Goal: Leave review/rating: Leave review/rating

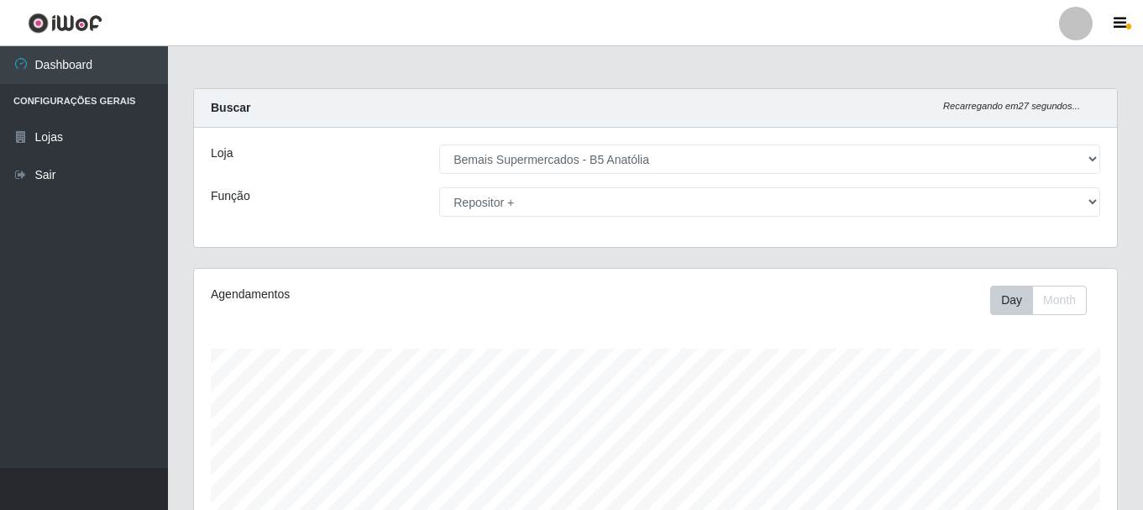
select select "405"
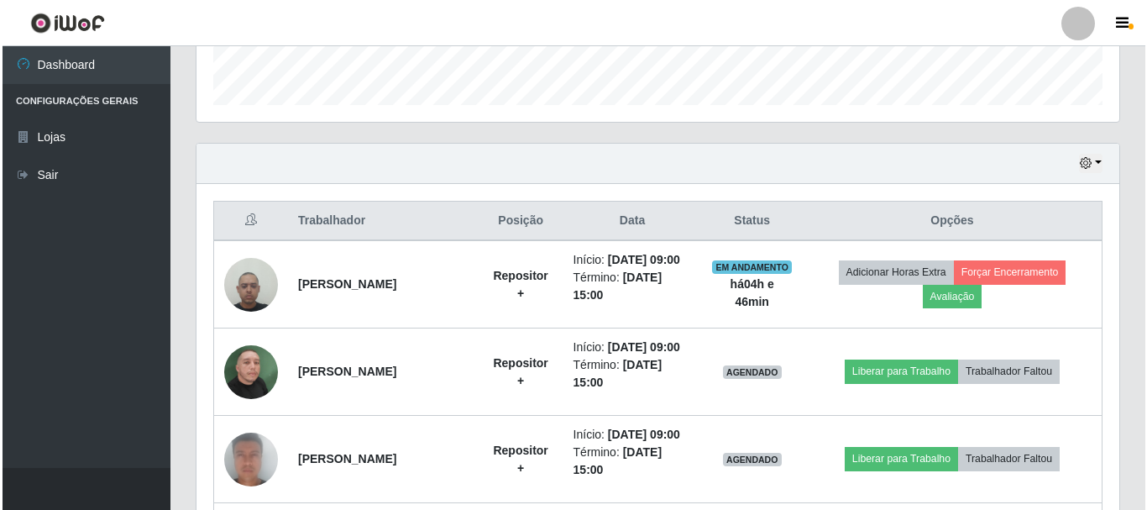
scroll to position [748, 0]
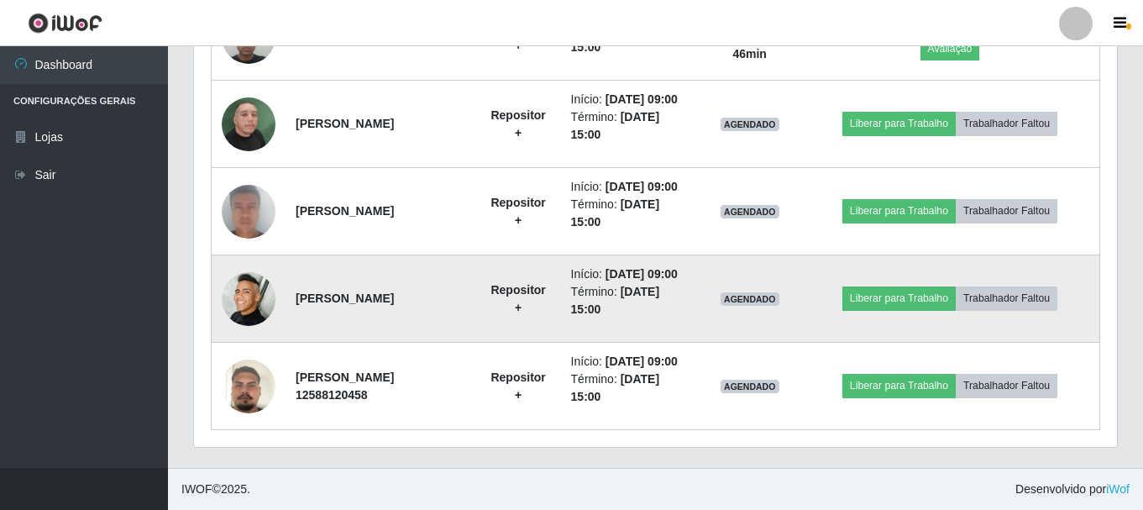
click at [271, 326] on img at bounding box center [249, 299] width 54 height 54
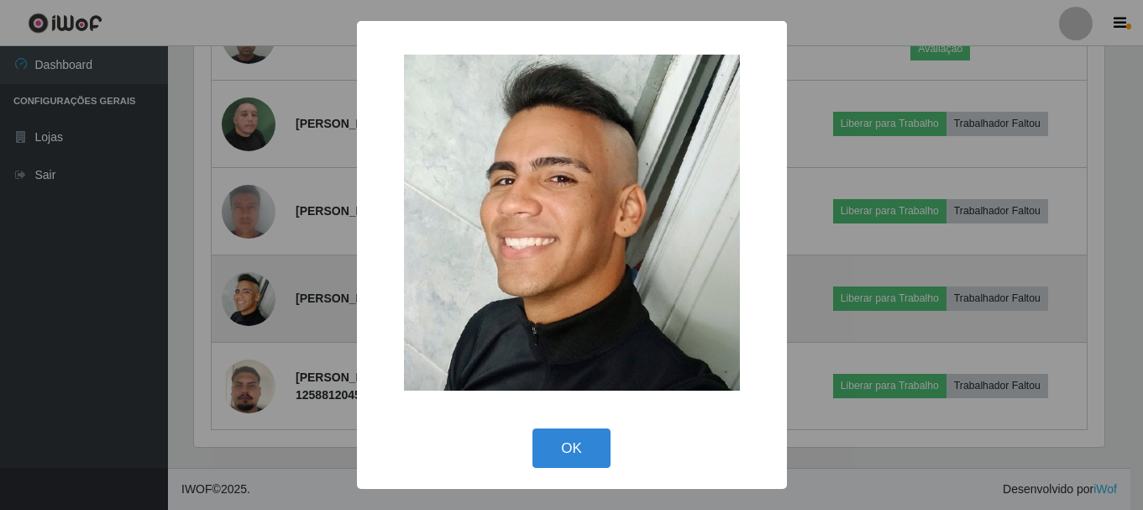
scroll to position [349, 915]
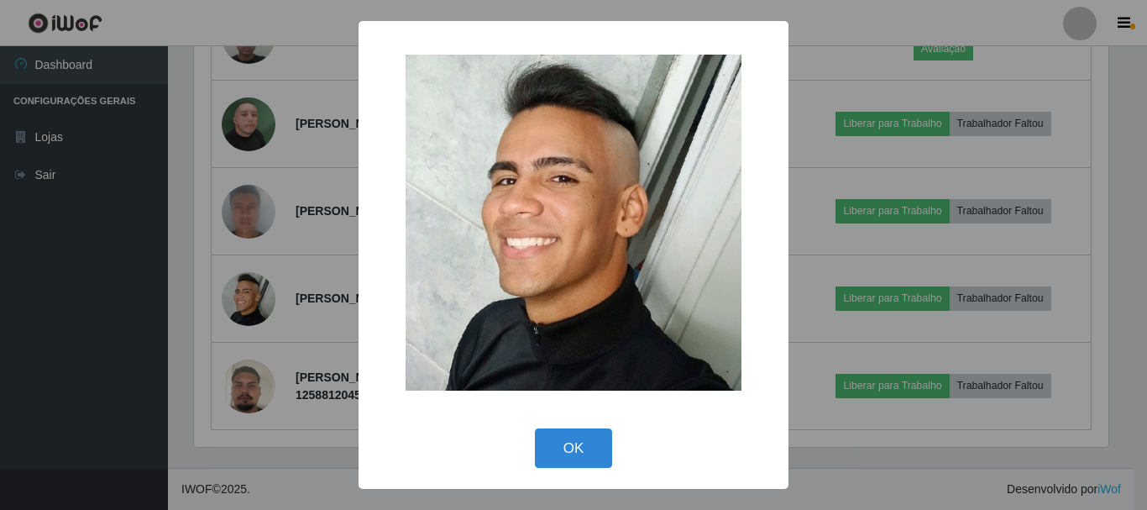
click at [601, 428] on div "OK Cancel" at bounding box center [573, 448] width 396 height 48
click at [596, 449] on button "OK" at bounding box center [574, 447] width 78 height 39
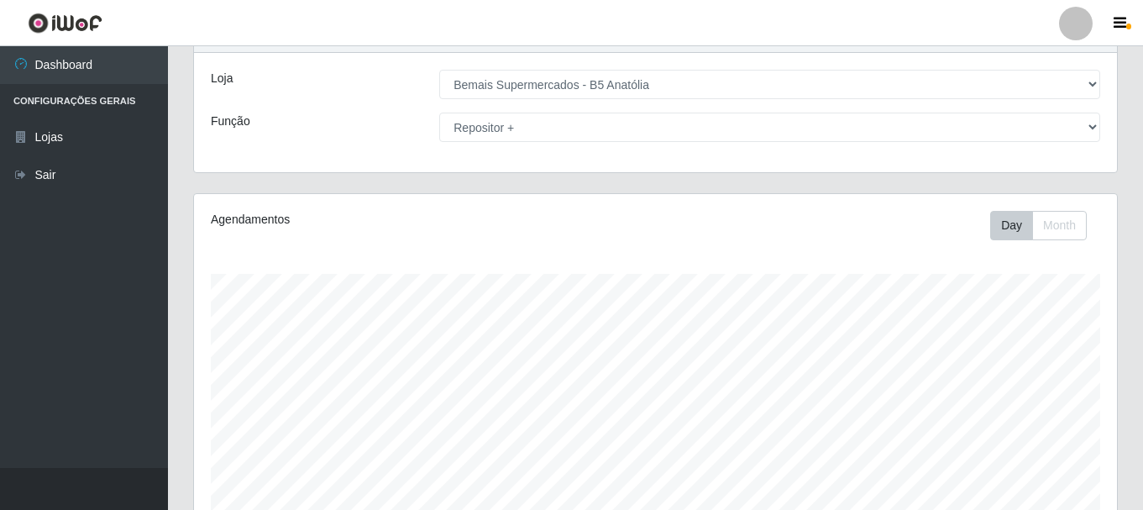
scroll to position [0, 0]
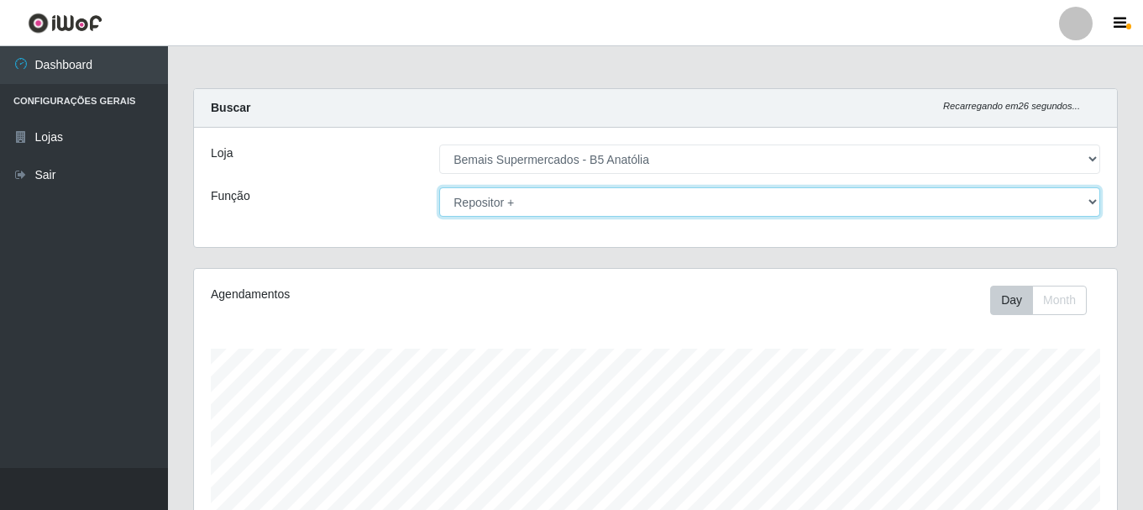
drag, startPoint x: 901, startPoint y: 207, endPoint x: 605, endPoint y: 203, distance: 296.5
click at [900, 207] on select "[Selecione...] ASG ASG + ASG ++ Auxiliar de Estacionamento Auxiliar de Estacion…" at bounding box center [769, 201] width 661 height 29
click at [439, 187] on select "[Selecione...] ASG ASG + ASG ++ Auxiliar de Estacionamento Auxiliar de Estacion…" at bounding box center [769, 201] width 661 height 29
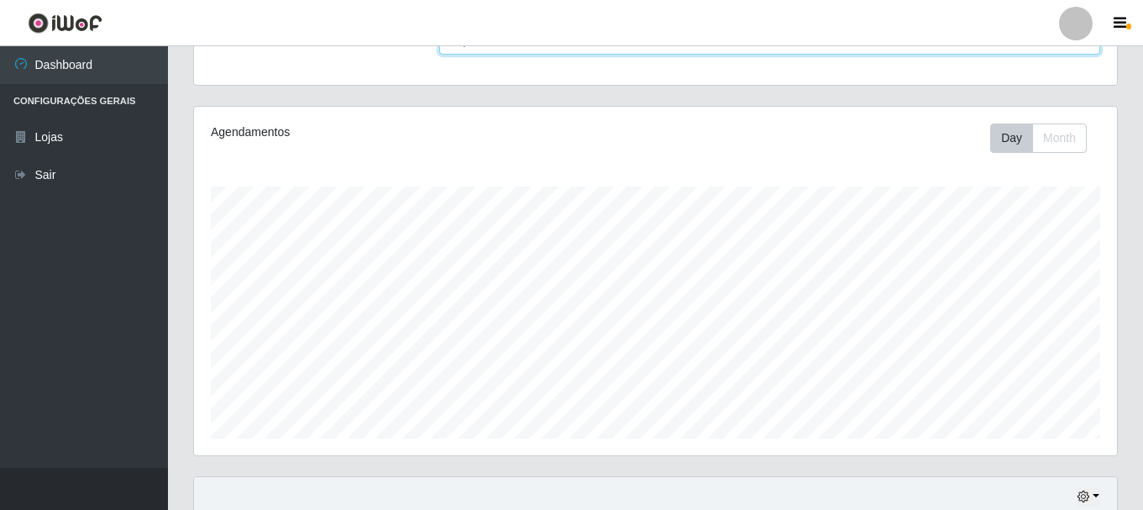
scroll to position [307, 0]
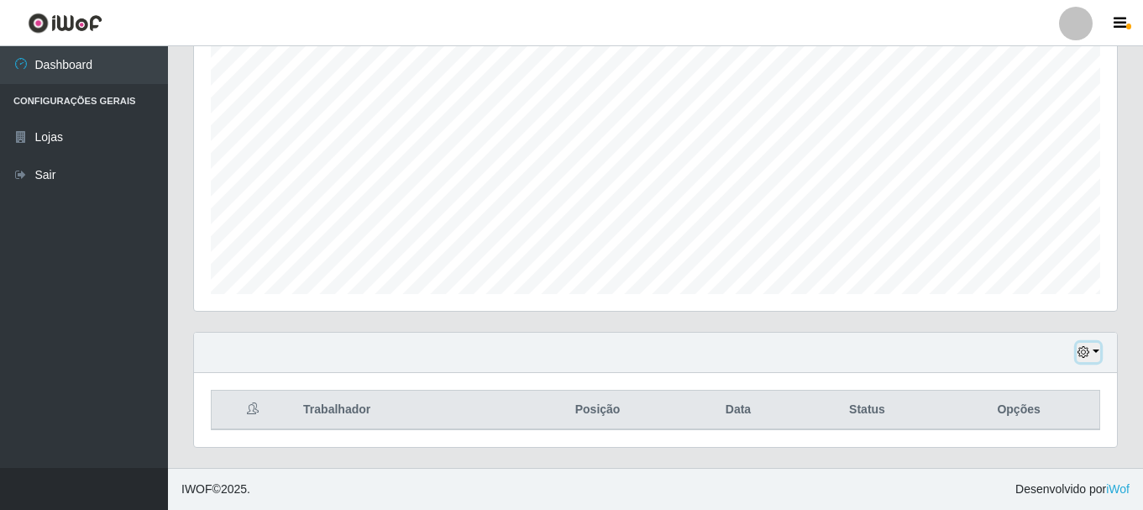
click at [1080, 358] on icon "button" at bounding box center [1084, 352] width 12 height 12
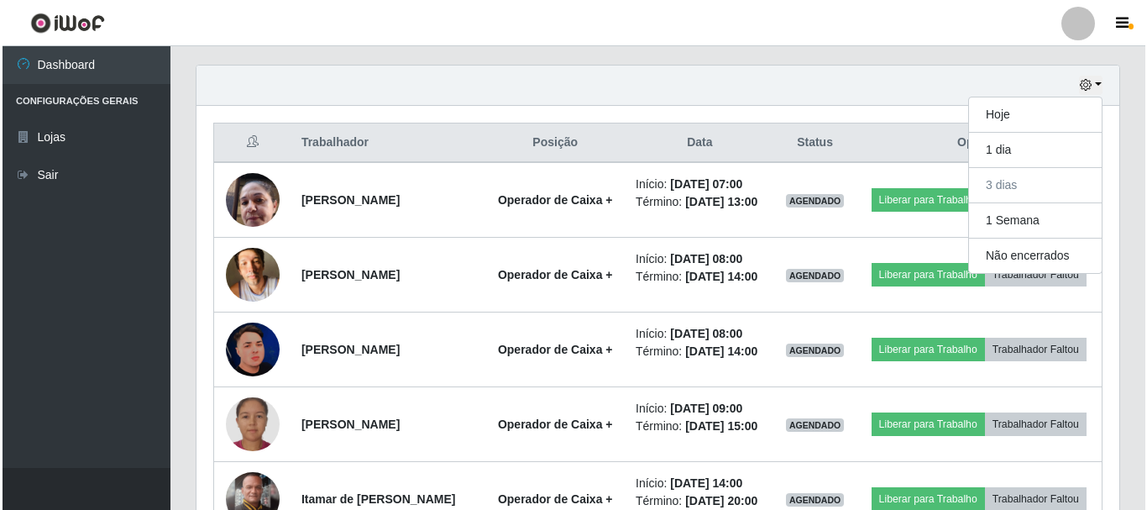
scroll to position [501, 0]
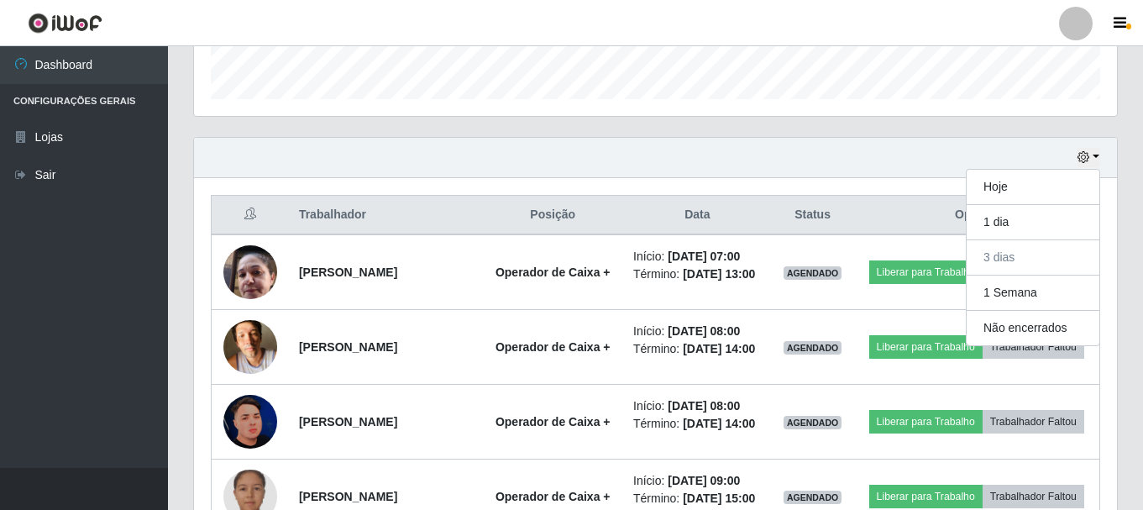
click at [758, 166] on div "Hoje 1 dia 3 dias 1 Semana Não encerrados" at bounding box center [655, 158] width 923 height 40
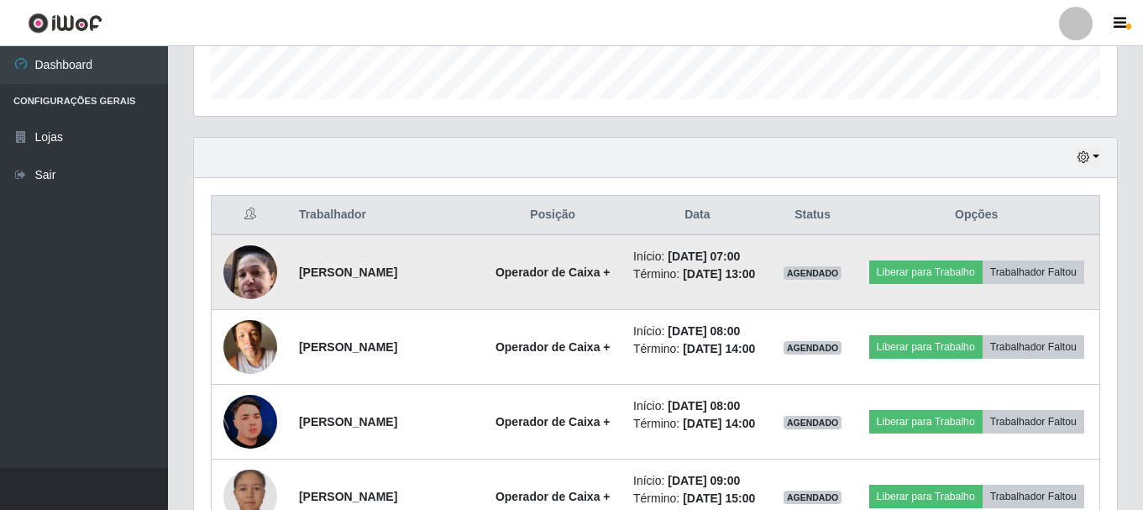
click at [264, 276] on img at bounding box center [250, 271] width 54 height 71
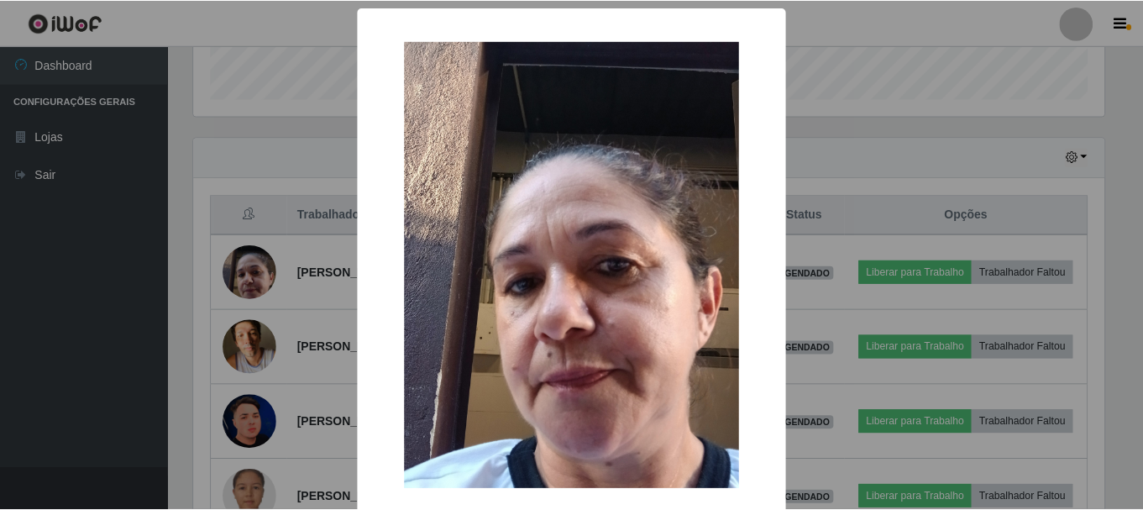
scroll to position [85, 0]
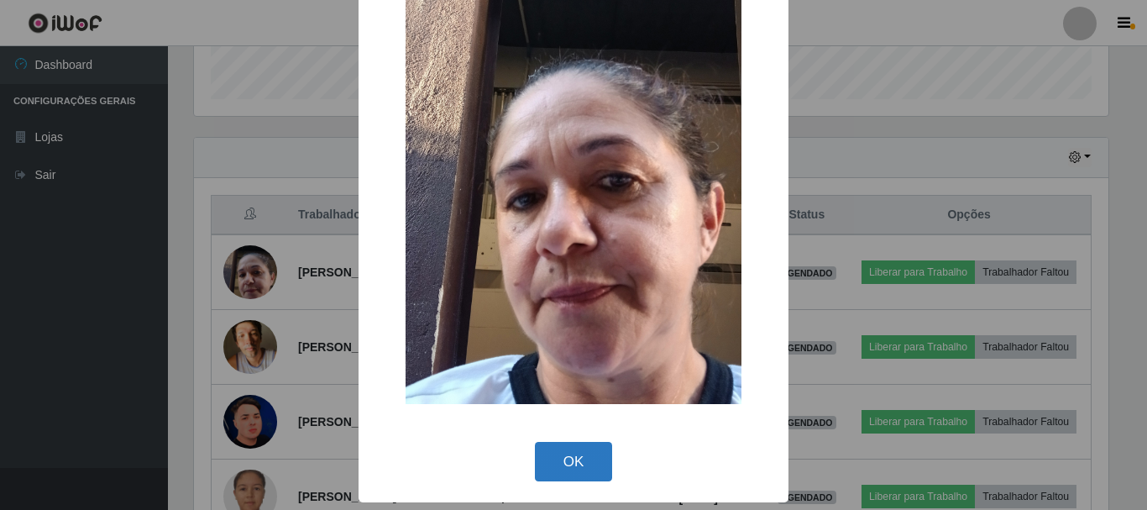
click at [589, 481] on button "OK" at bounding box center [574, 461] width 78 height 39
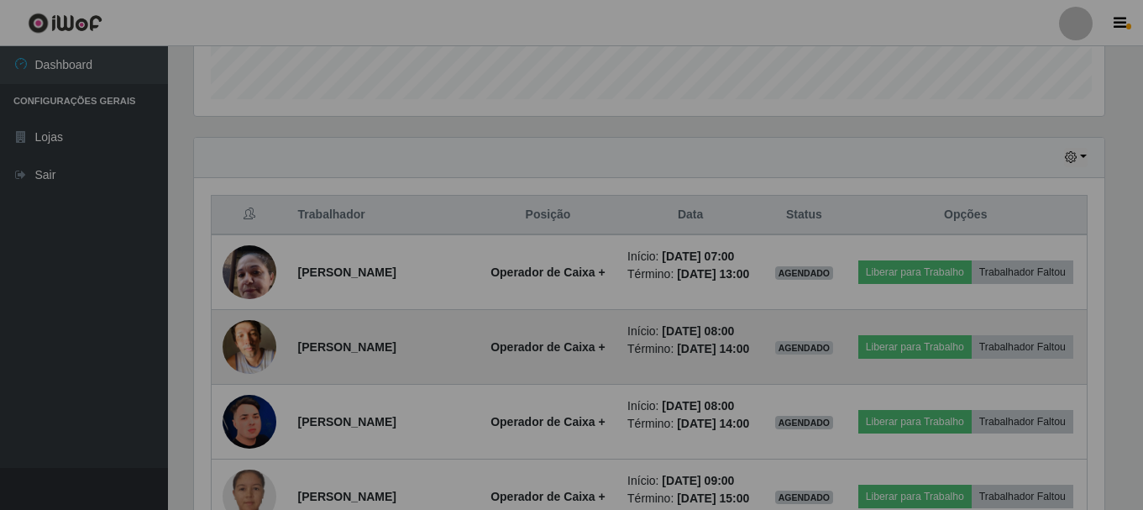
scroll to position [349, 923]
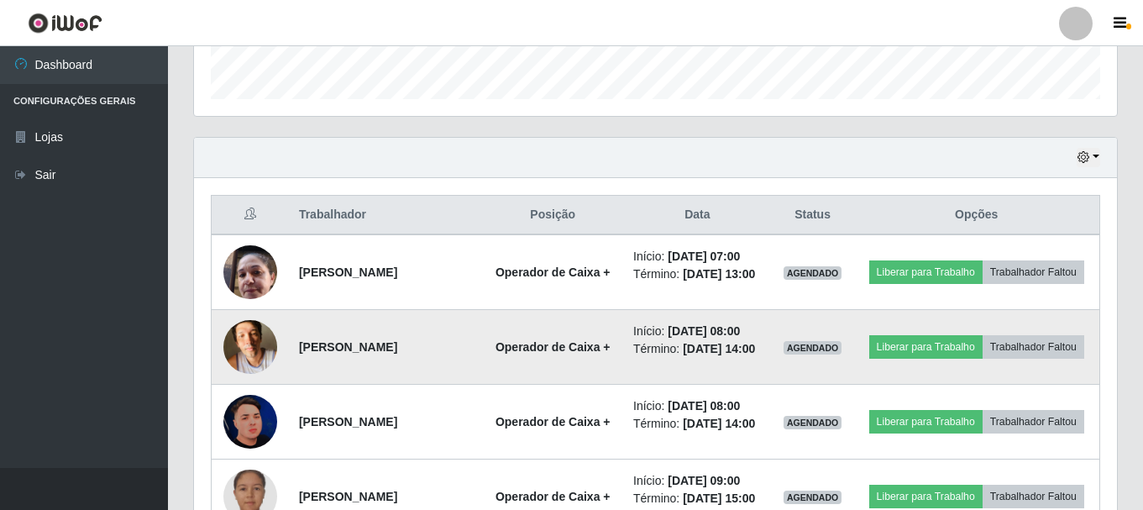
click at [251, 375] on img at bounding box center [250, 346] width 54 height 71
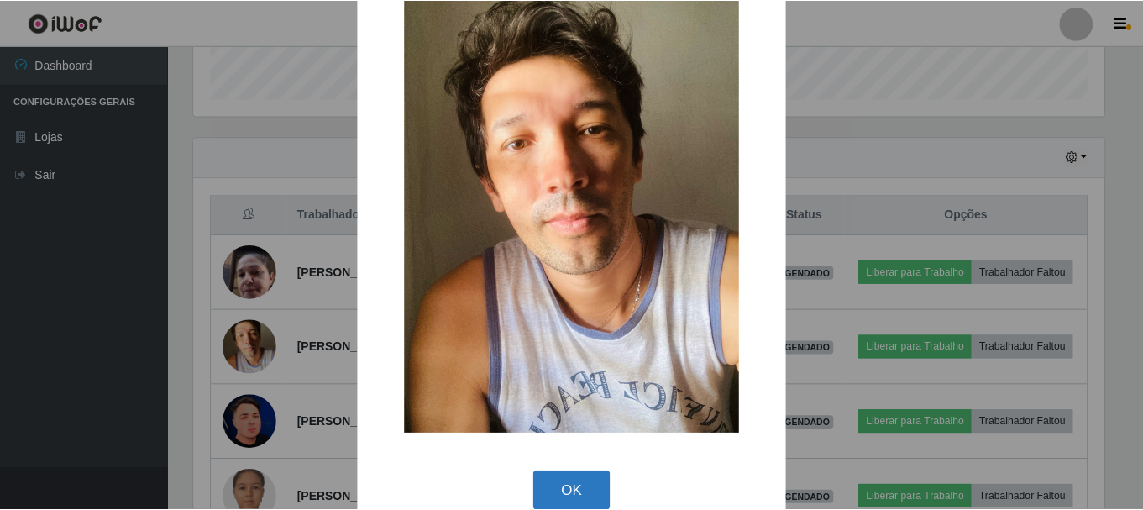
scroll to position [84, 0]
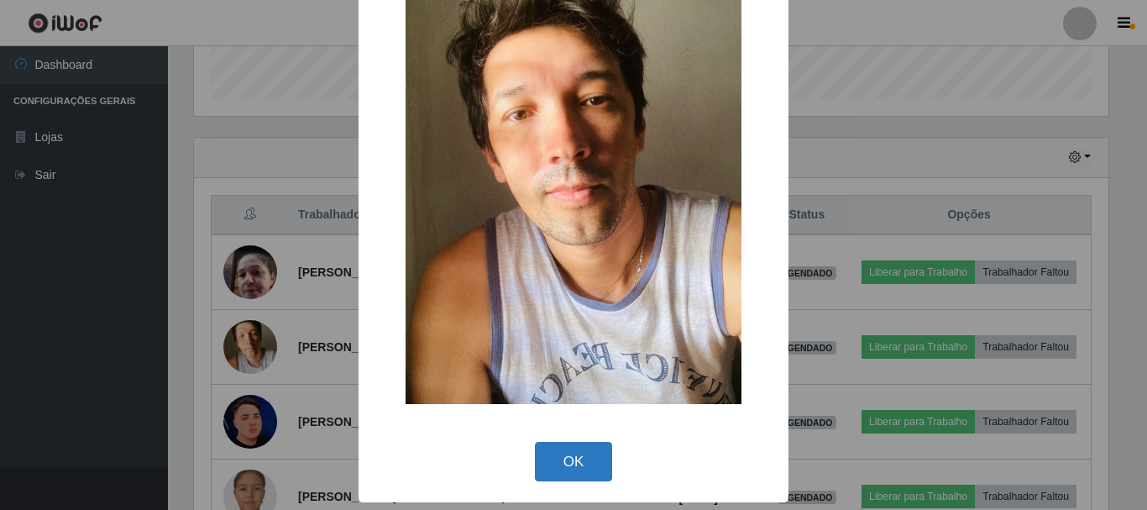
click at [570, 470] on button "OK" at bounding box center [574, 461] width 78 height 39
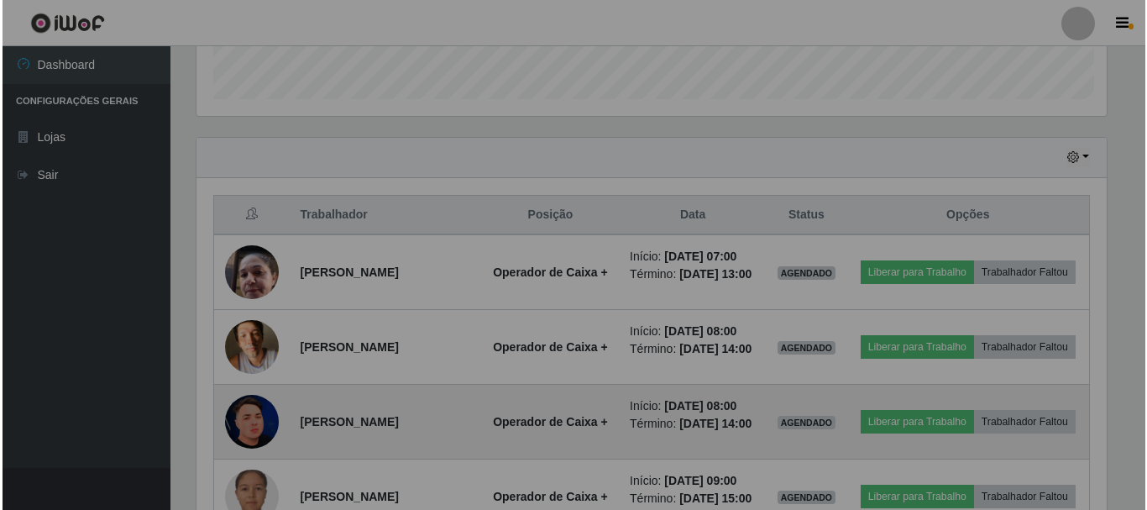
scroll to position [349, 923]
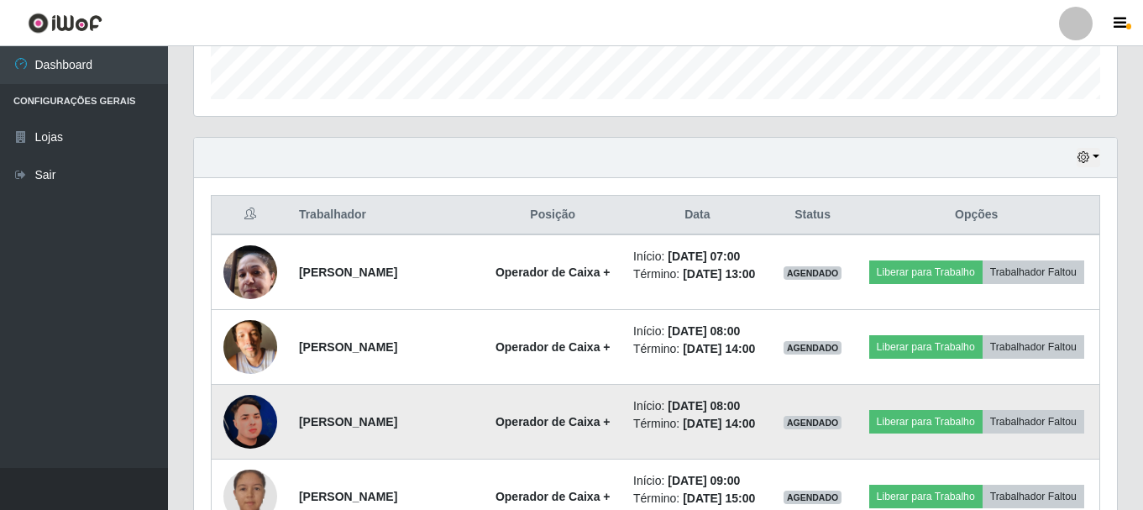
click at [264, 449] on img at bounding box center [250, 422] width 54 height 54
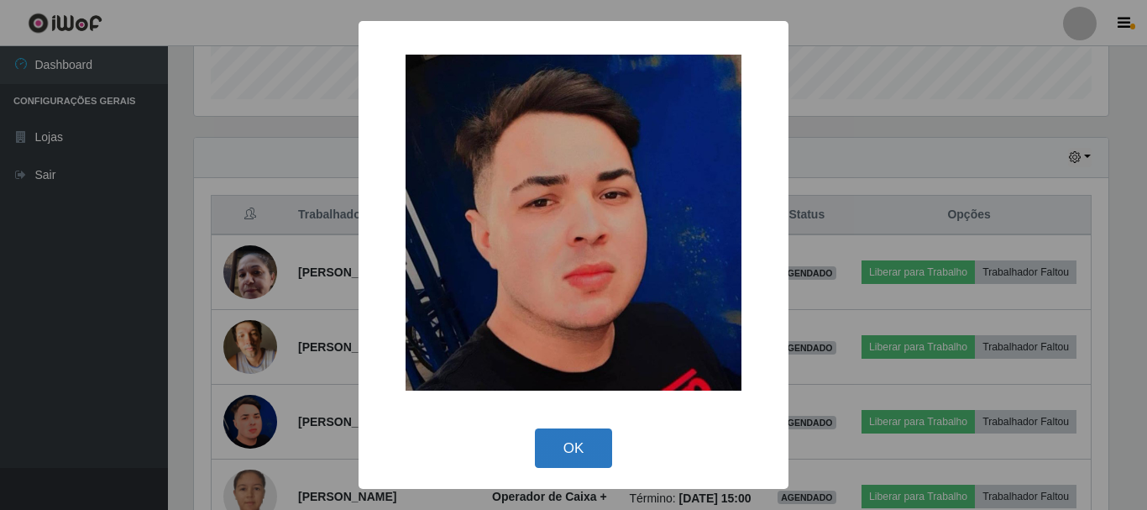
click at [548, 452] on button "OK" at bounding box center [574, 447] width 78 height 39
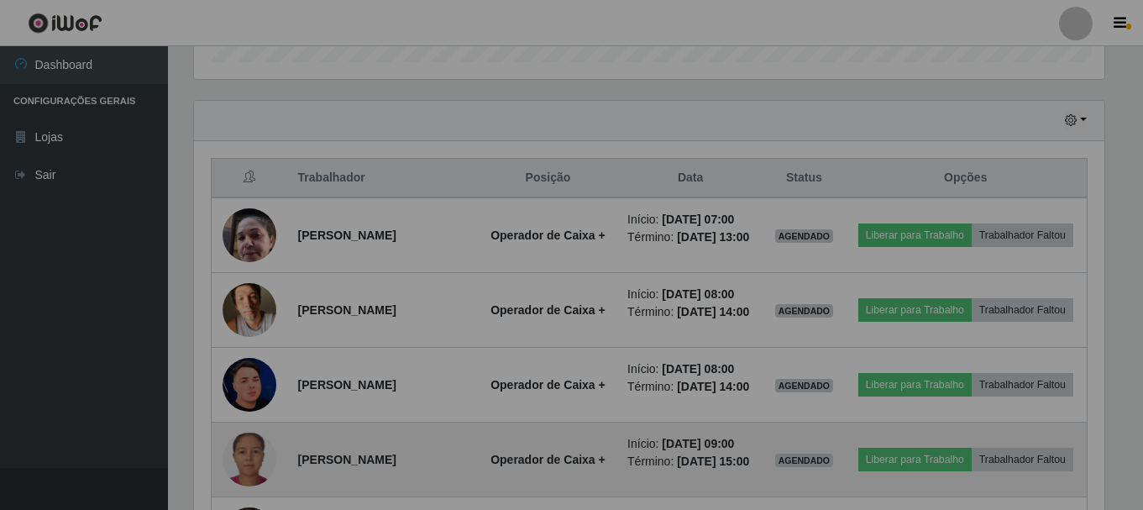
scroll to position [0, 0]
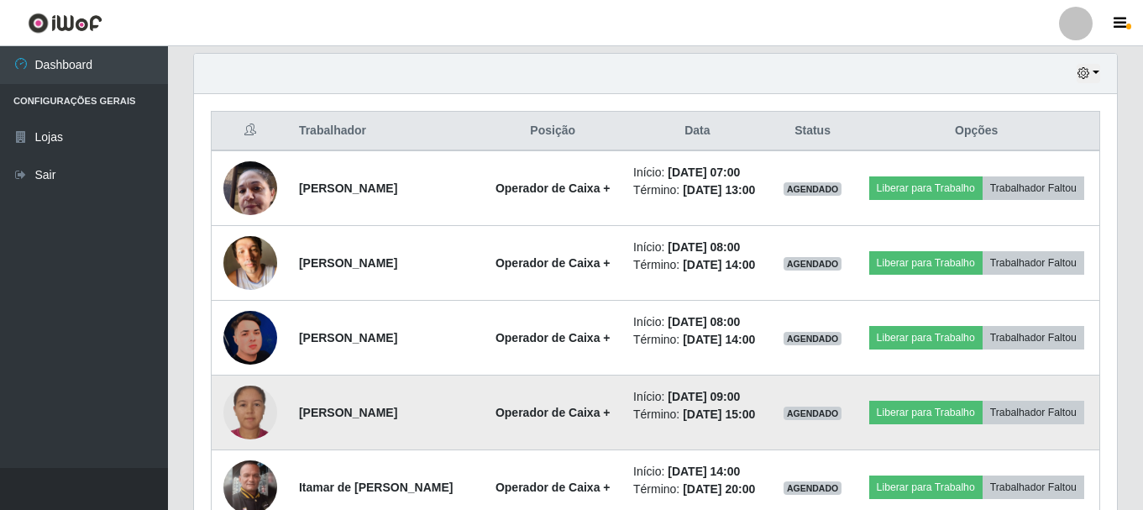
click at [255, 439] on img at bounding box center [250, 413] width 54 height 54
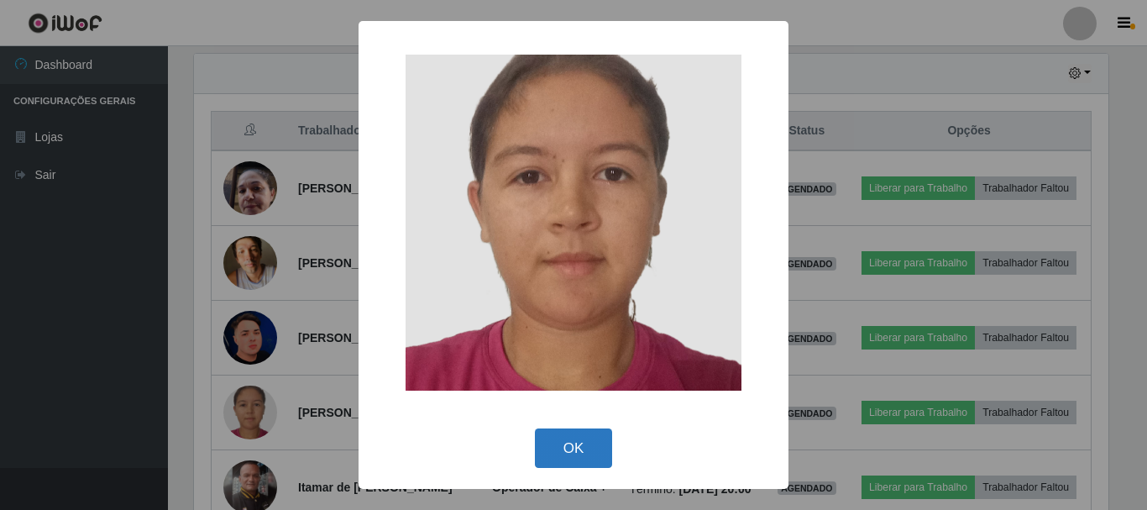
click at [561, 453] on button "OK" at bounding box center [574, 447] width 78 height 39
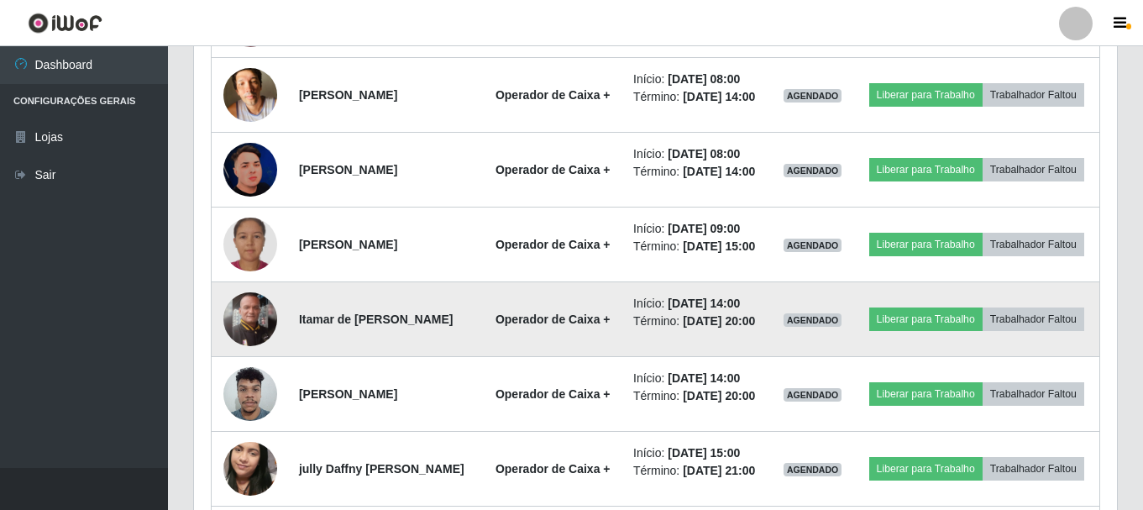
click at [260, 346] on img at bounding box center [250, 319] width 54 height 54
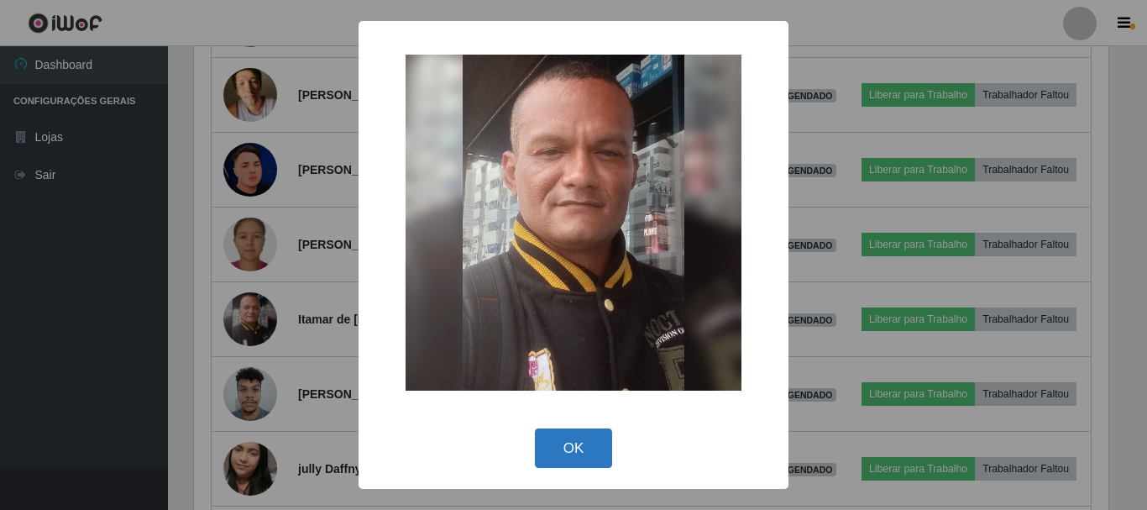
click at [565, 457] on button "OK" at bounding box center [574, 447] width 78 height 39
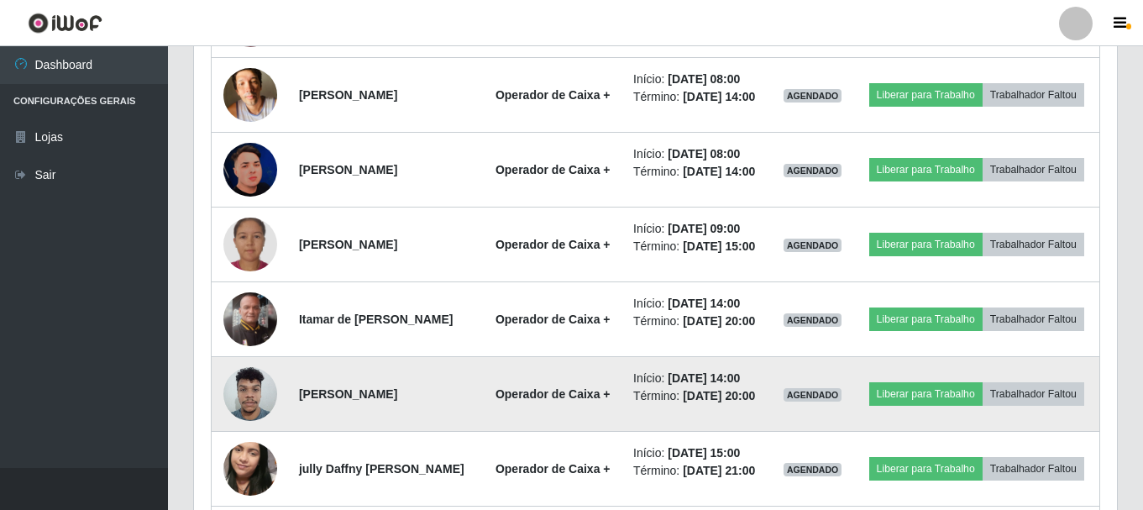
click at [249, 429] on img at bounding box center [250, 393] width 54 height 71
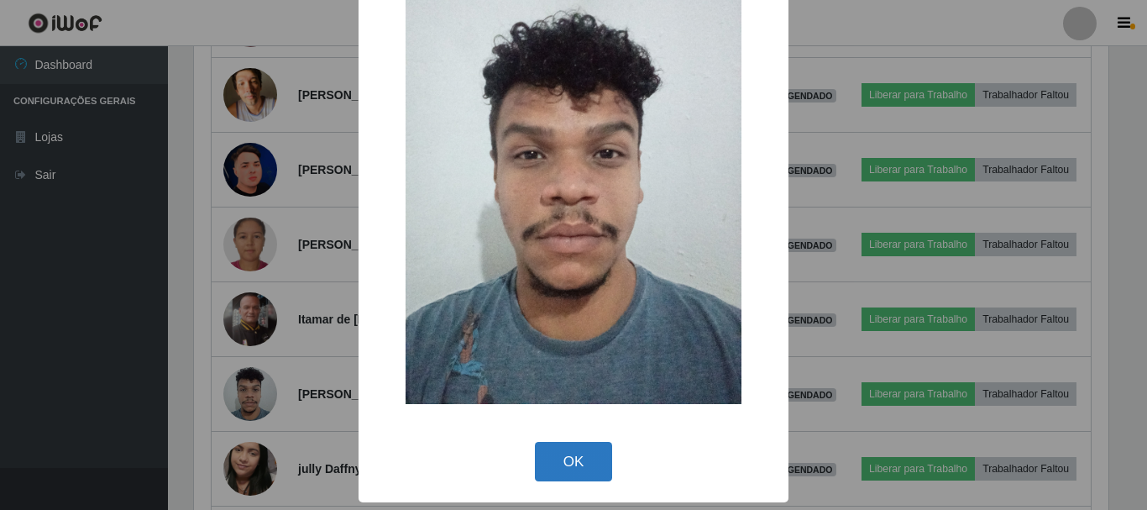
click at [577, 465] on button "OK" at bounding box center [574, 461] width 78 height 39
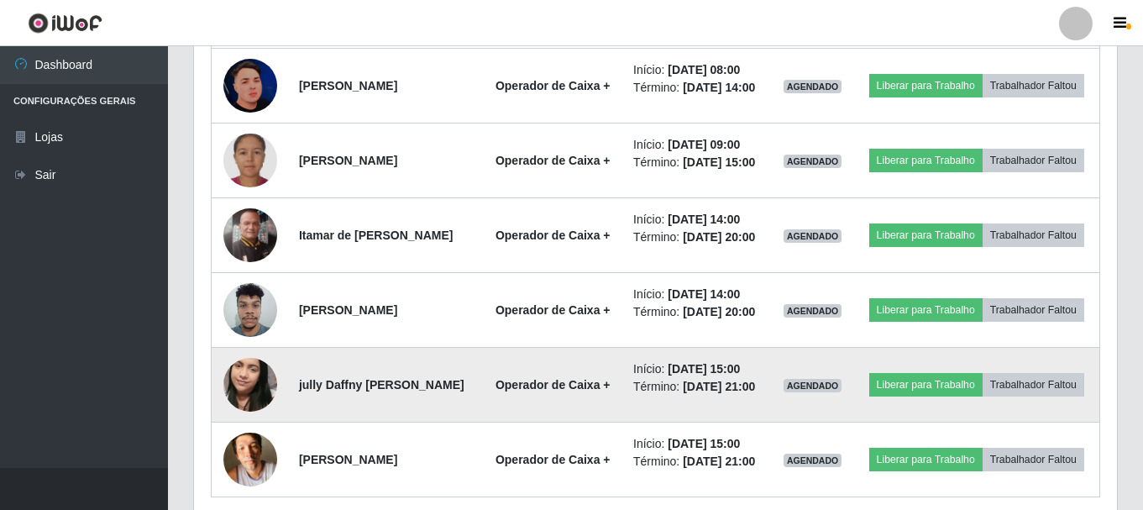
click at [257, 433] on img at bounding box center [250, 385] width 54 height 96
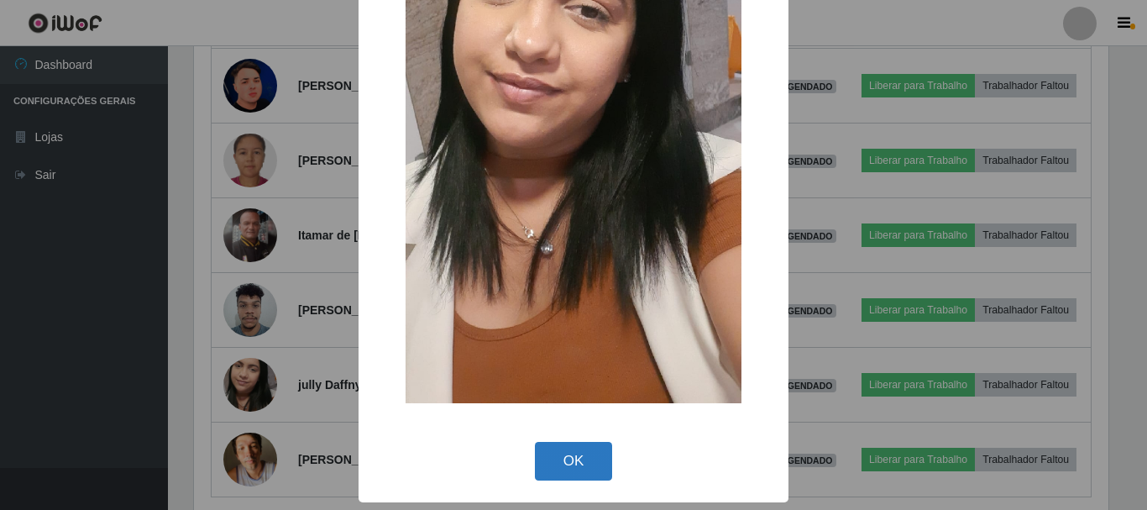
click at [586, 470] on button "OK" at bounding box center [574, 461] width 78 height 39
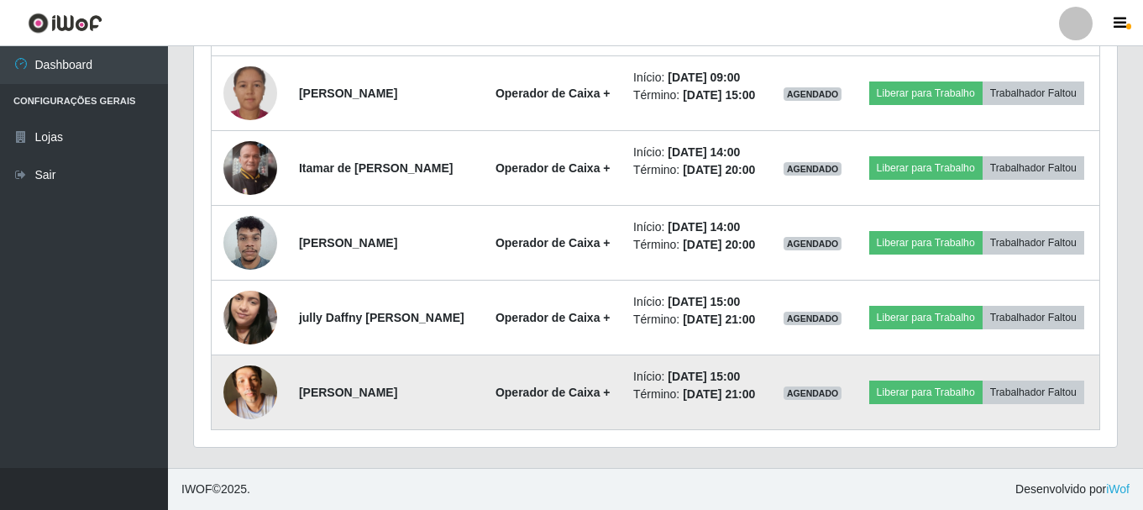
click at [249, 389] on img at bounding box center [250, 391] width 54 height 71
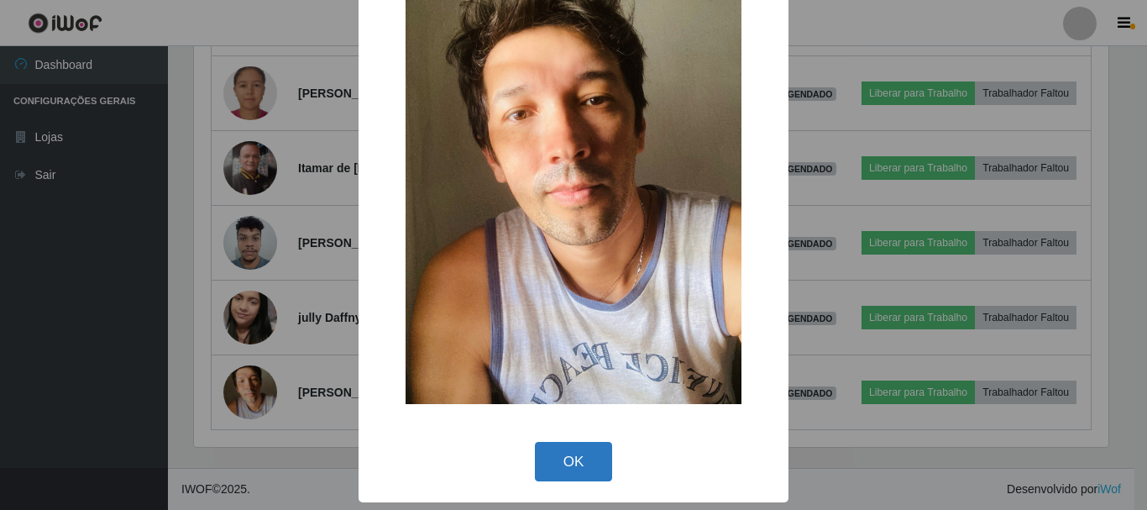
click at [606, 468] on button "OK" at bounding box center [574, 461] width 78 height 39
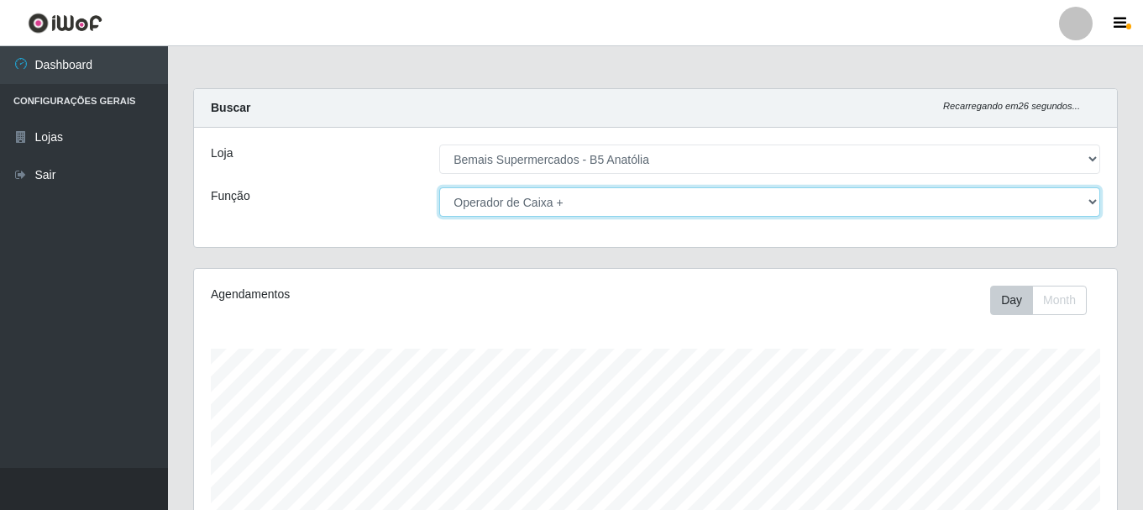
click at [631, 213] on select "[Selecione...] ASG ASG + ASG ++ Auxiliar de Estacionamento Auxiliar de Estacion…" at bounding box center [769, 201] width 661 height 29
click at [439, 187] on select "[Selecione...] ASG ASG + ASG ++ Auxiliar de Estacionamento Auxiliar de Estacion…" at bounding box center [769, 201] width 661 height 29
click at [577, 208] on select "[Selecione...] ASG ASG + ASG ++ Auxiliar de Estacionamento Auxiliar de Estacion…" at bounding box center [769, 201] width 661 height 29
select select "82"
click at [439, 187] on select "[Selecione...] ASG ASG + ASG ++ Auxiliar de Estacionamento Auxiliar de Estacion…" at bounding box center [769, 201] width 661 height 29
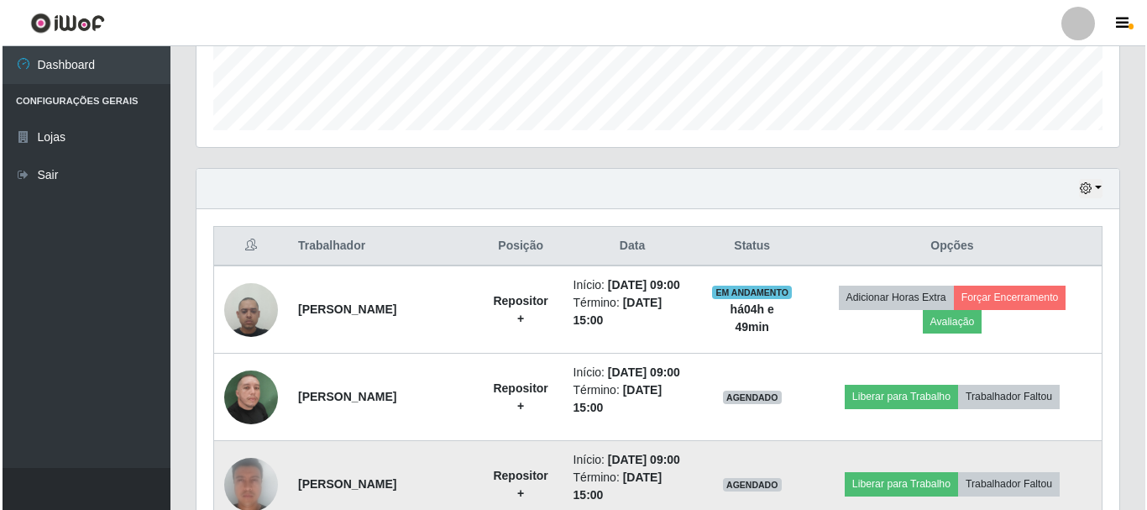
scroll to position [412, 0]
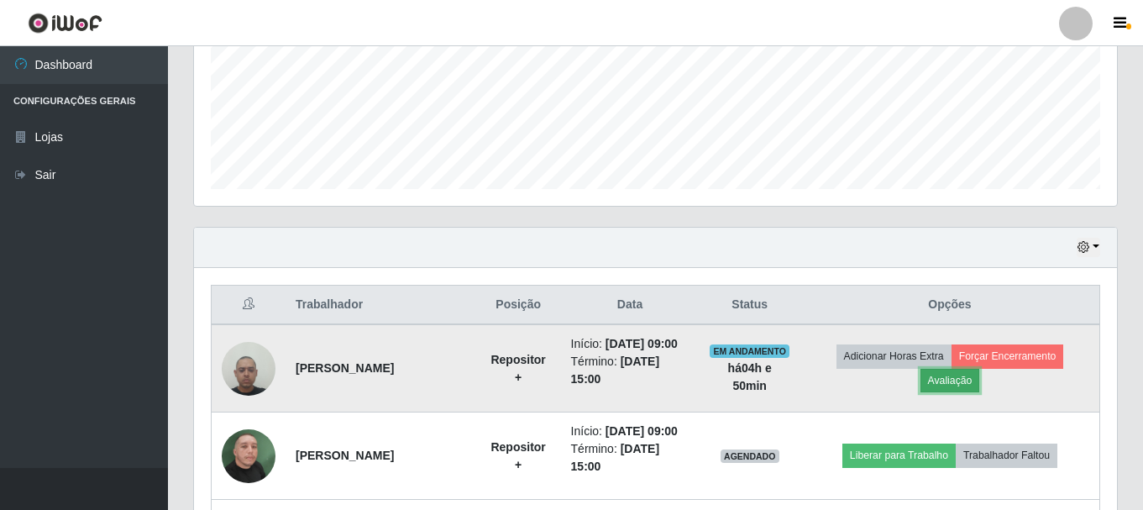
click at [974, 390] on button "Avaliação" at bounding box center [951, 381] width 60 height 24
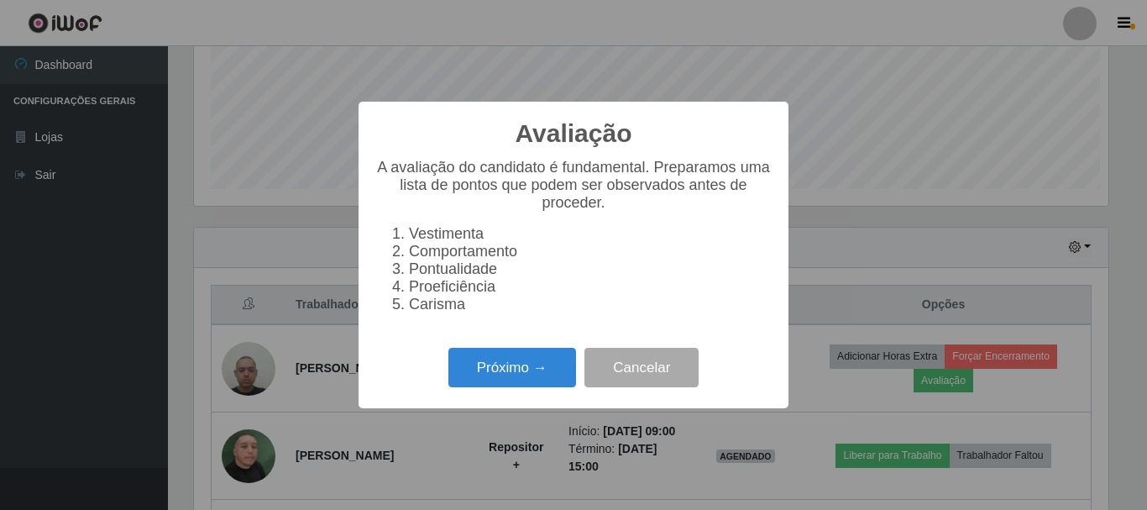
scroll to position [349, 915]
click at [495, 387] on button "Próximo →" at bounding box center [513, 367] width 128 height 39
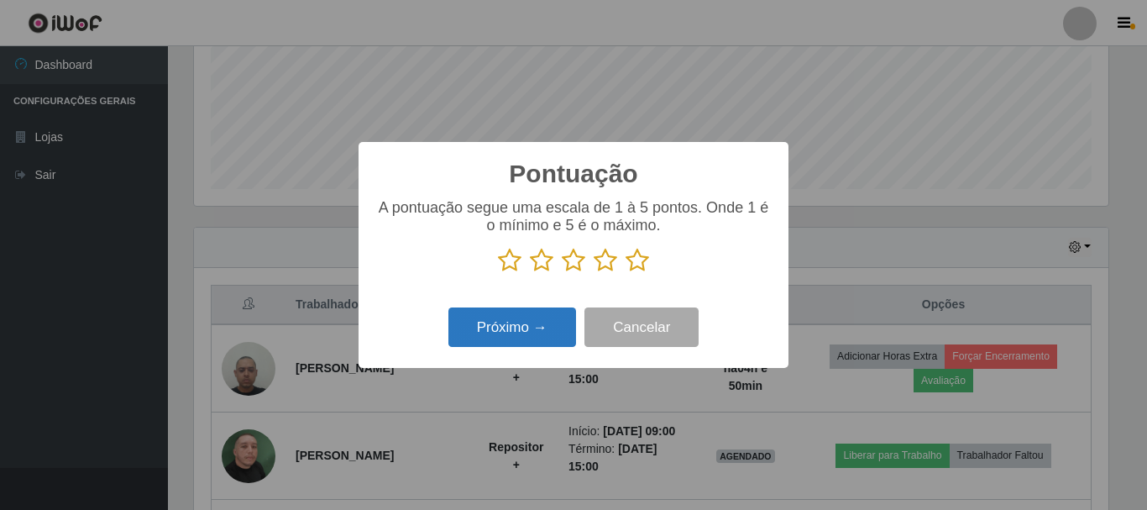
drag, startPoint x: 643, startPoint y: 265, endPoint x: 529, endPoint y: 317, distance: 125.5
click at [643, 265] on icon at bounding box center [638, 260] width 24 height 25
click at [626, 273] on input "radio" at bounding box center [626, 273] width 0 height 0
click at [516, 332] on button "Próximo →" at bounding box center [513, 326] width 128 height 39
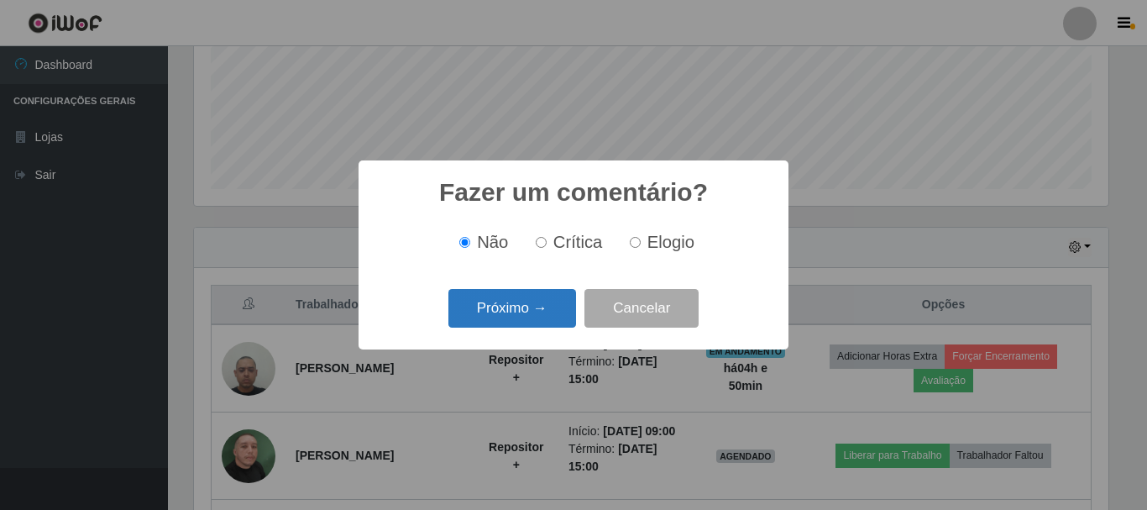
click at [552, 296] on button "Próximo →" at bounding box center [513, 308] width 128 height 39
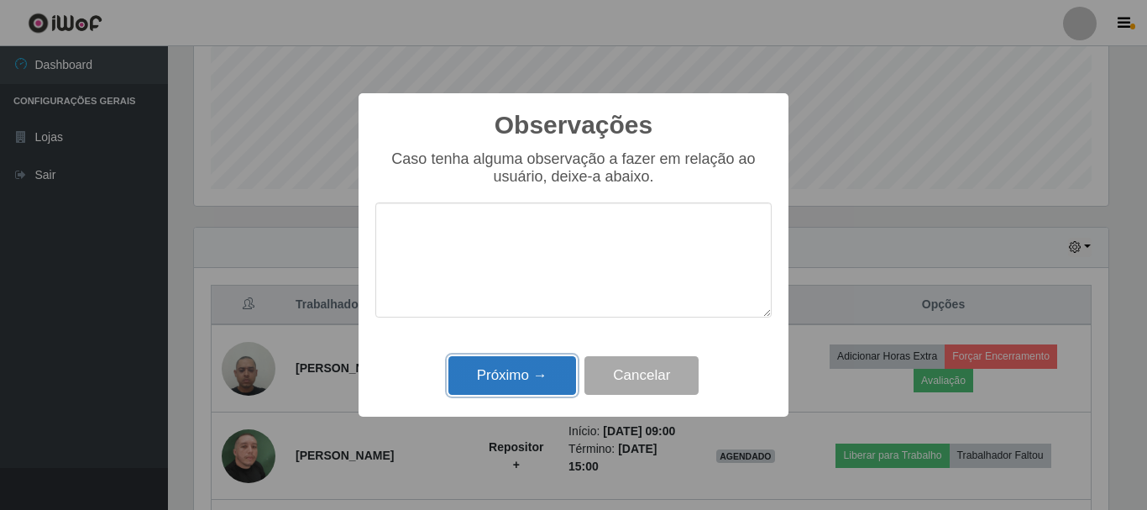
click at [527, 372] on button "Próximo →" at bounding box center [513, 375] width 128 height 39
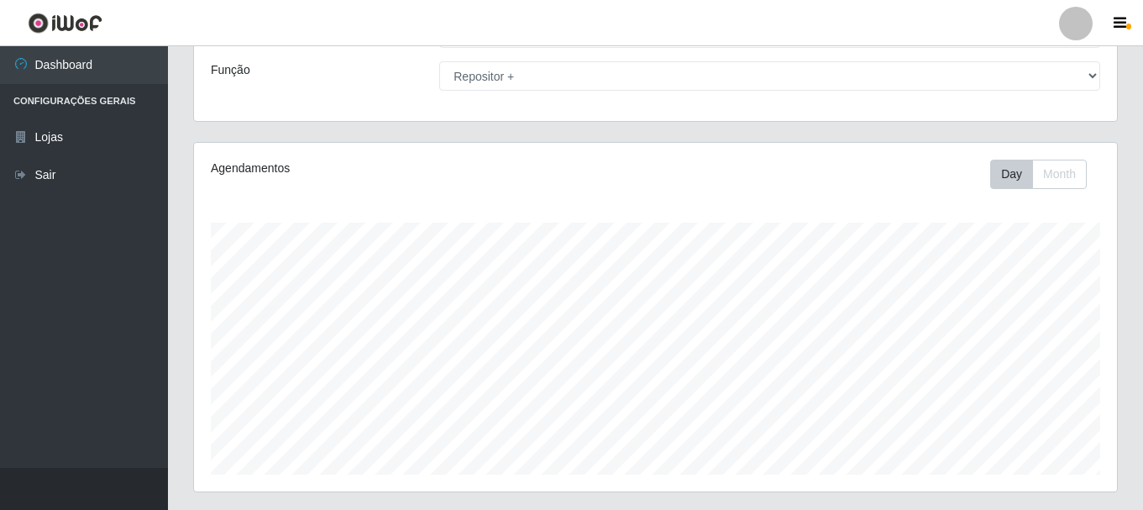
scroll to position [168, 0]
